Goal: Check status: Check status

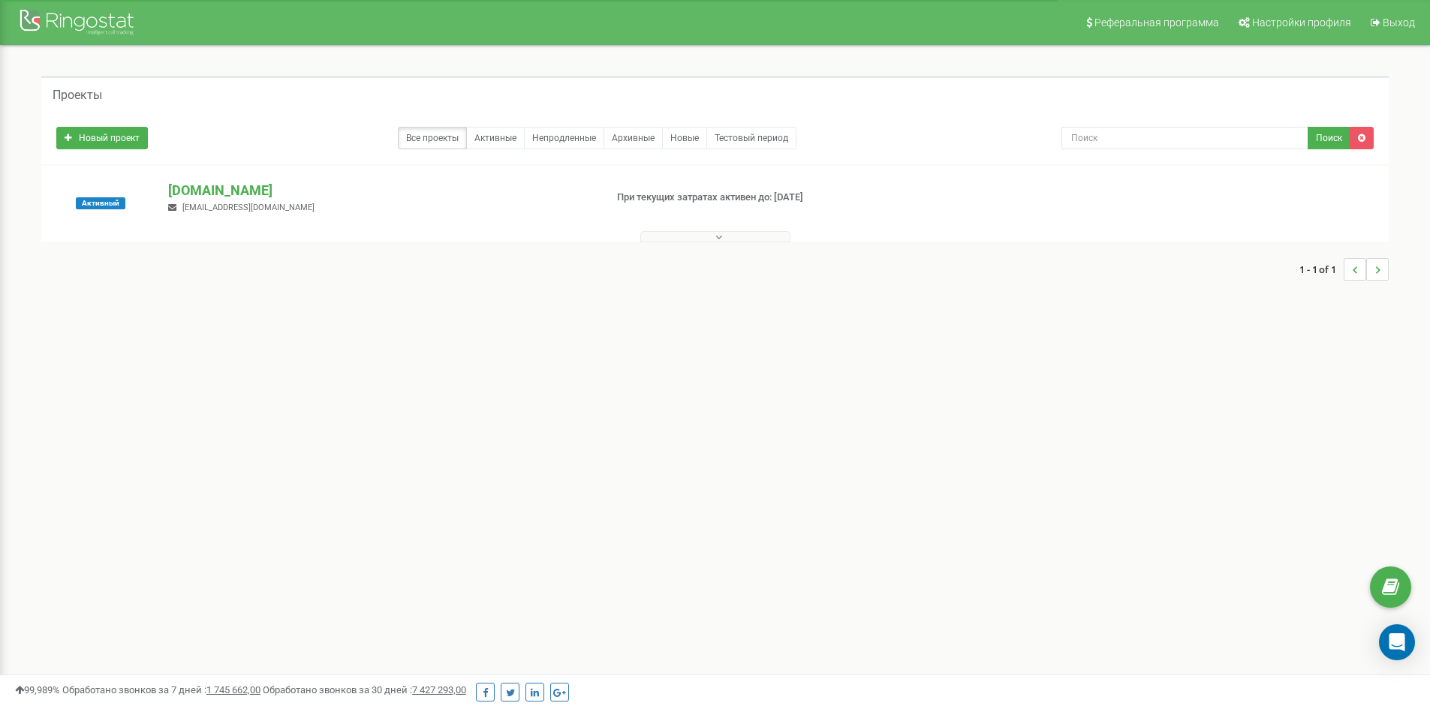
click at [256, 179] on div "Активный [DOMAIN_NAME] [EMAIL_ADDRESS][DOMAIN_NAME] При текущих затратах активе…" at bounding box center [714, 204] width 1347 height 76
click at [241, 190] on p "[DOMAIN_NAME]" at bounding box center [380, 191] width 424 height 20
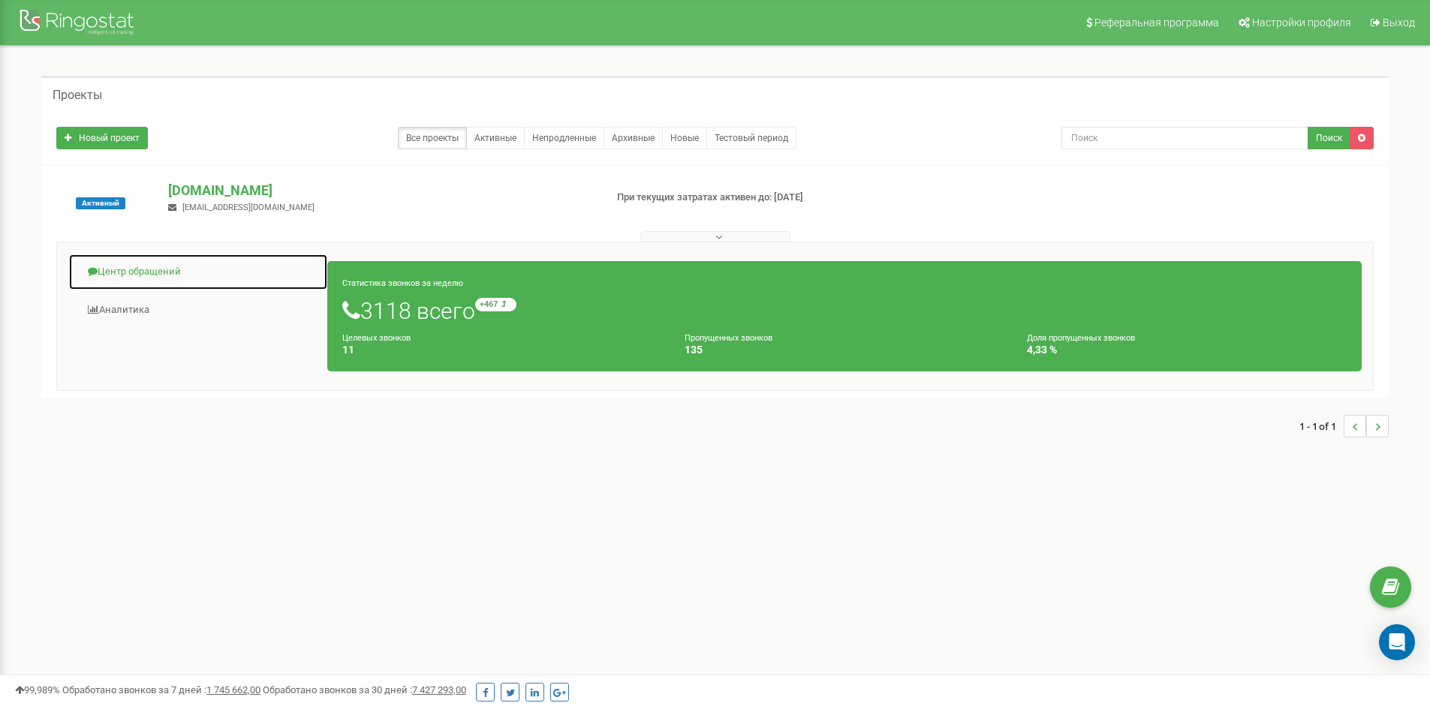
click at [143, 272] on link "Центр обращений" at bounding box center [198, 272] width 260 height 37
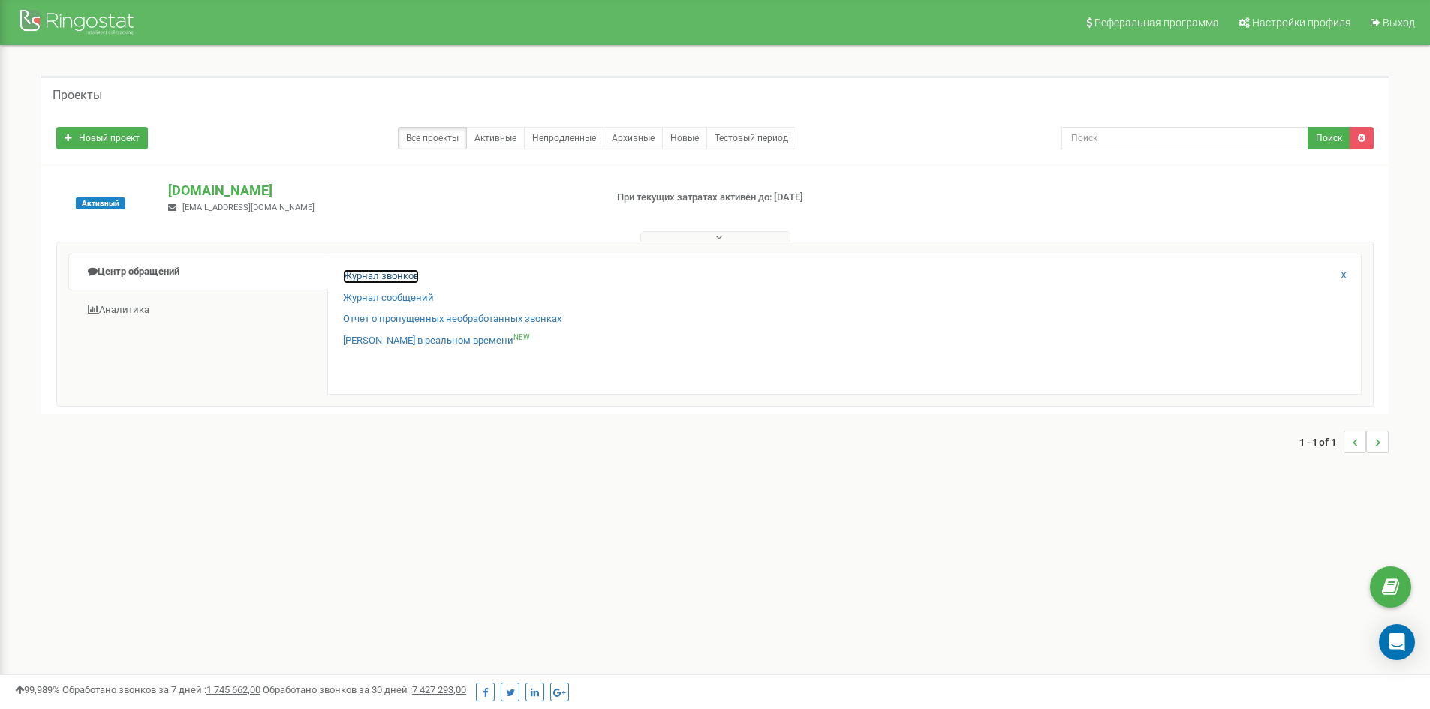
click at [363, 273] on link "Журнал звонков" at bounding box center [381, 276] width 76 height 14
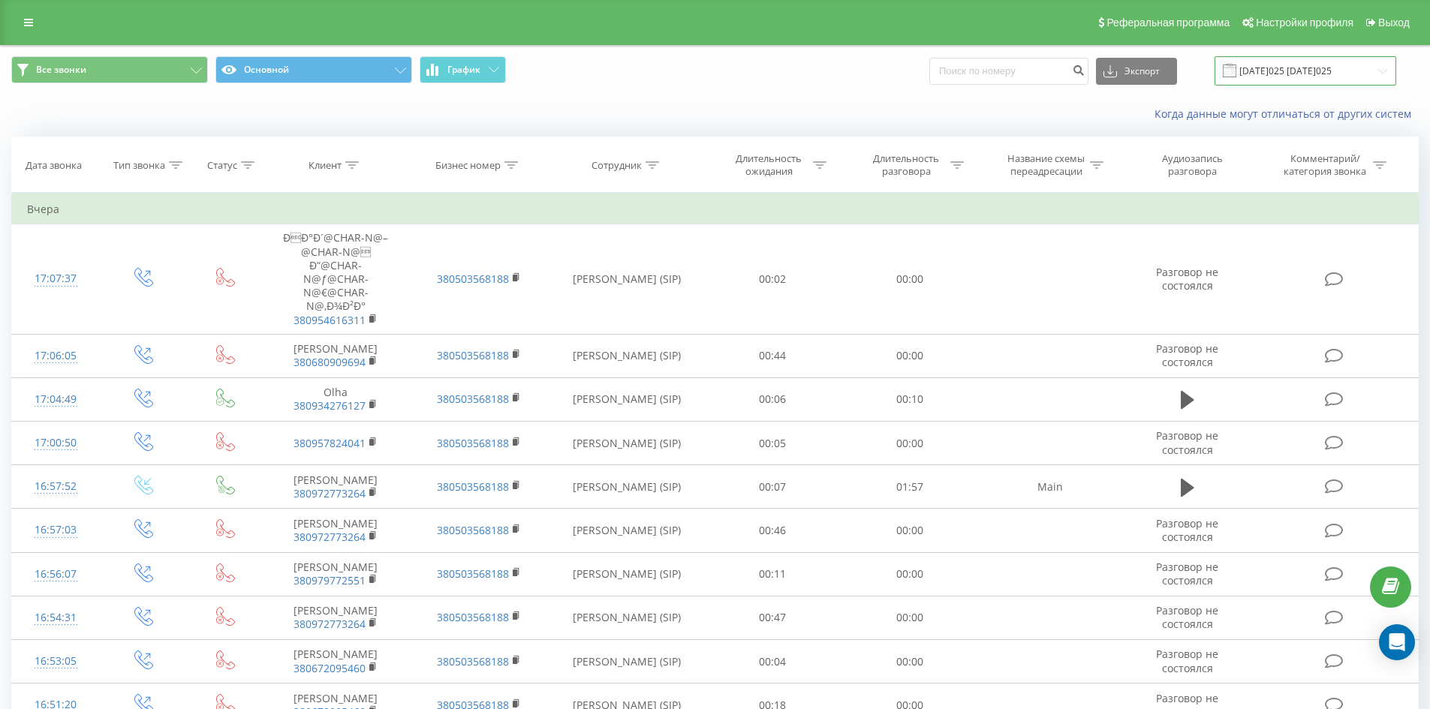
click at [1257, 65] on input "23.08.2025 - 23.09.2025" at bounding box center [1305, 70] width 182 height 29
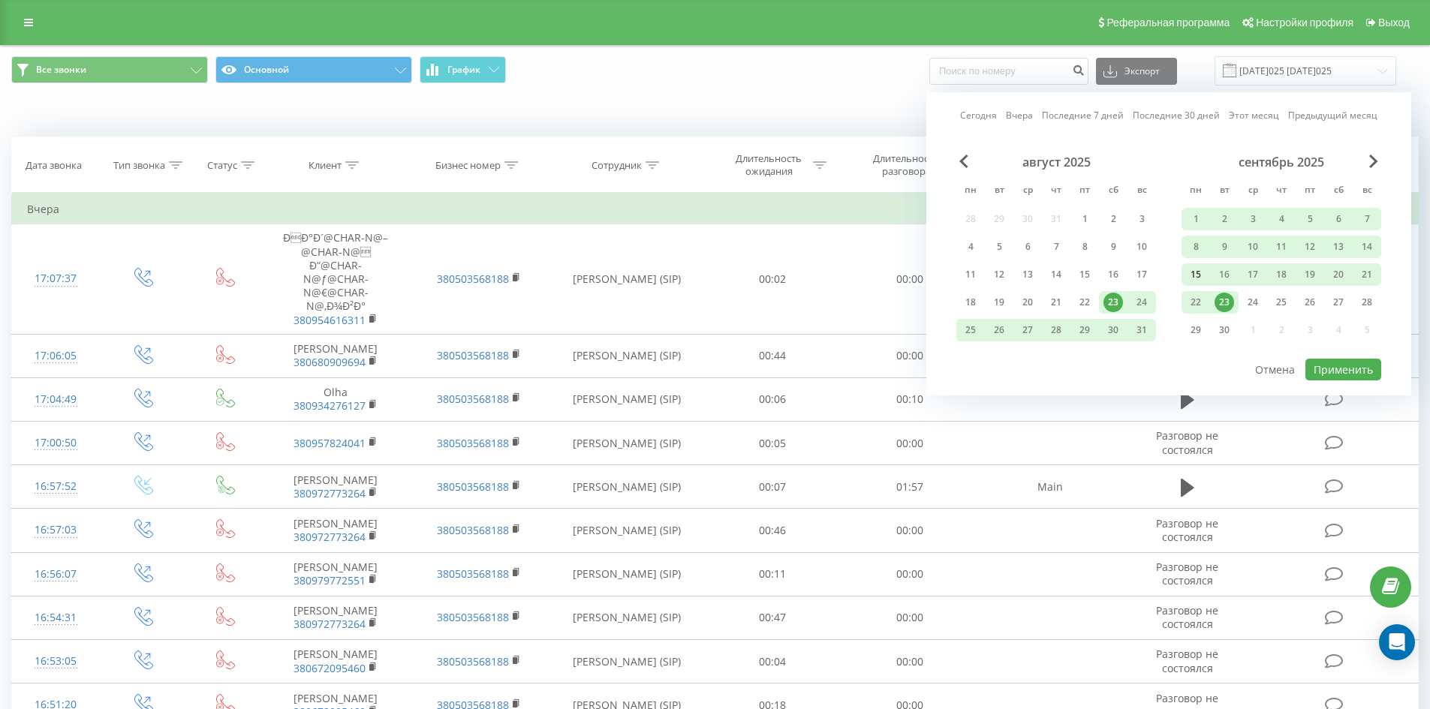
click at [1191, 276] on div "15" at bounding box center [1196, 275] width 20 height 20
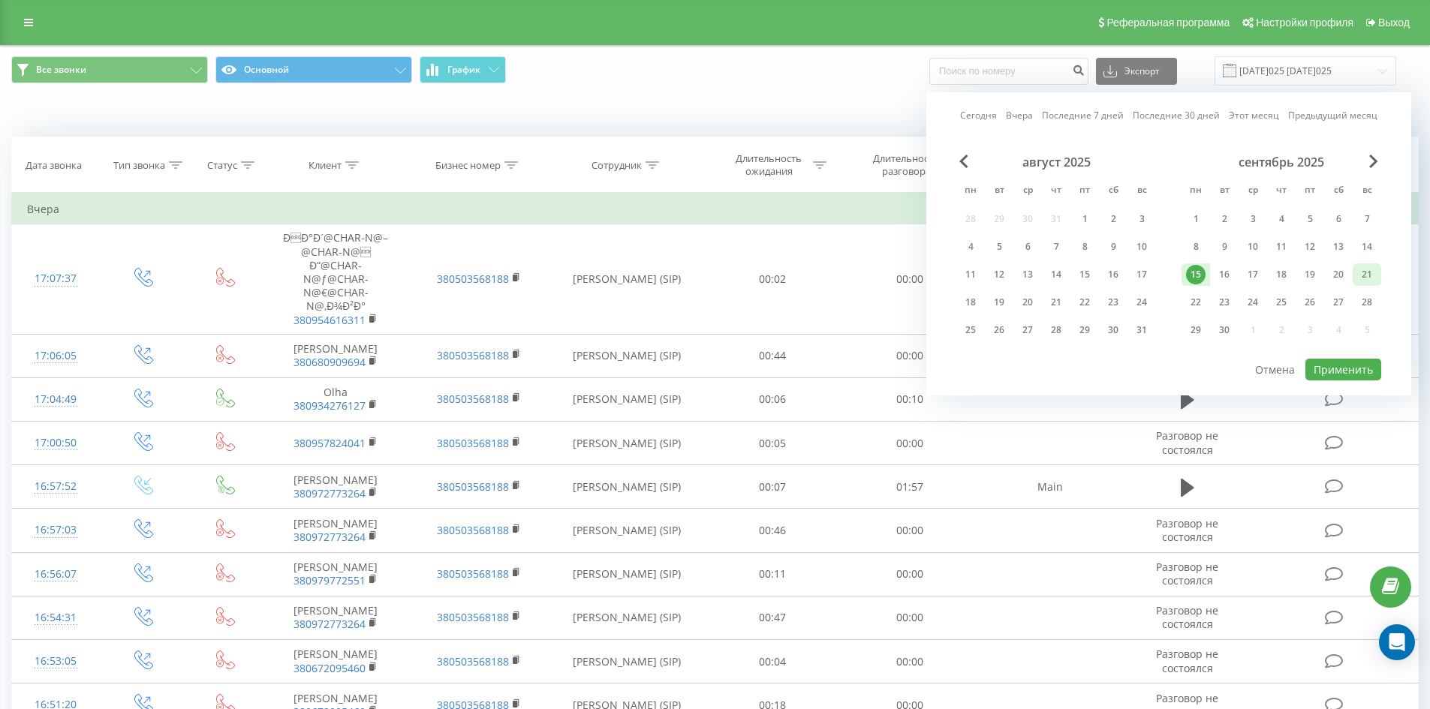
click at [1380, 270] on div "21" at bounding box center [1367, 274] width 29 height 23
click at [1340, 366] on button "Применить" at bounding box center [1343, 370] width 76 height 22
type input "15.09.2025 - 21.09.2025"
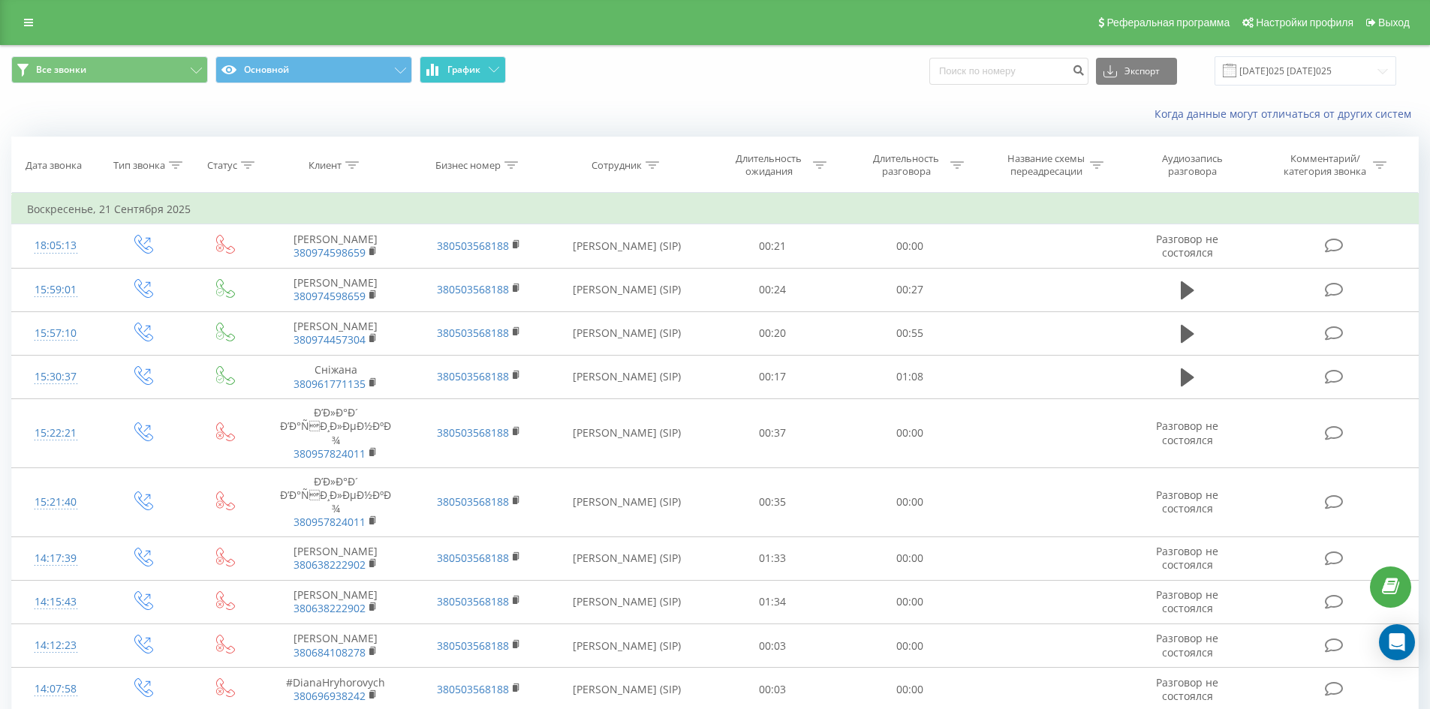
click at [458, 77] on button "График" at bounding box center [463, 69] width 86 height 27
